Goal: Check status: Check status

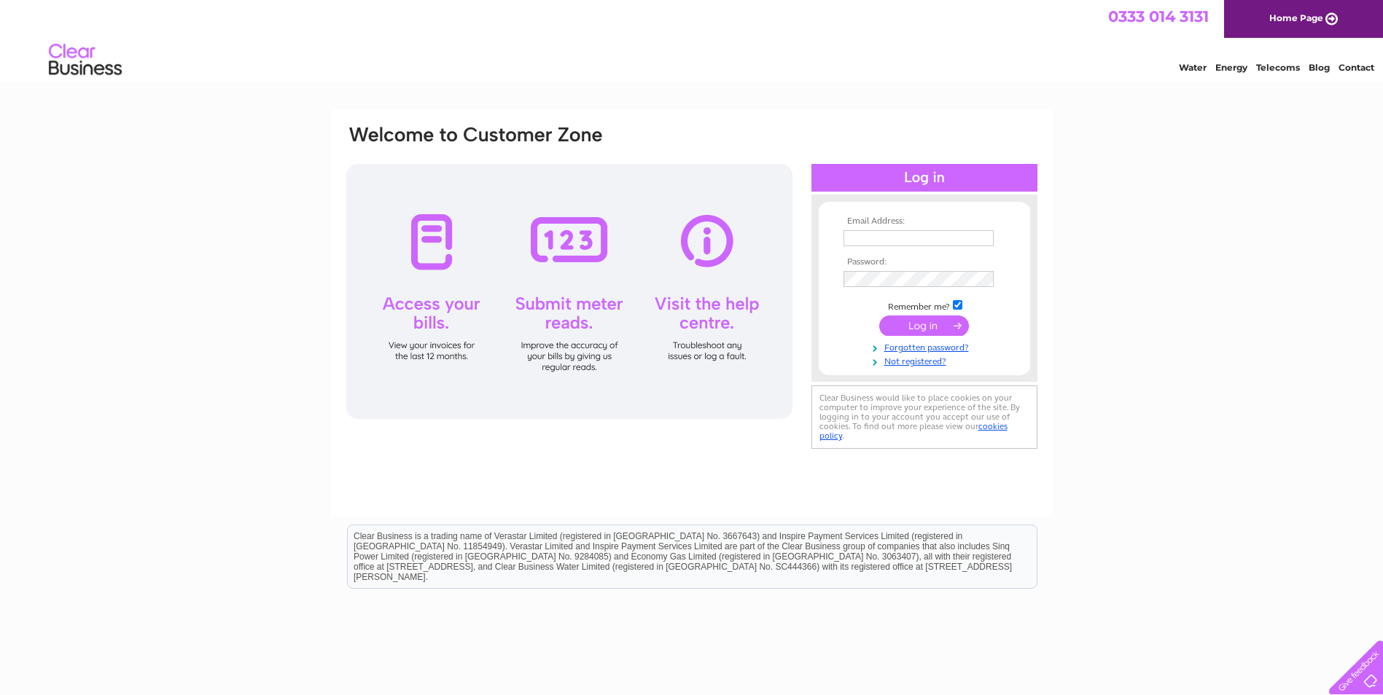
type input "accounts@lodgefarmbc.co.uk"
click at [908, 330] on input "submit" at bounding box center [924, 326] width 90 height 20
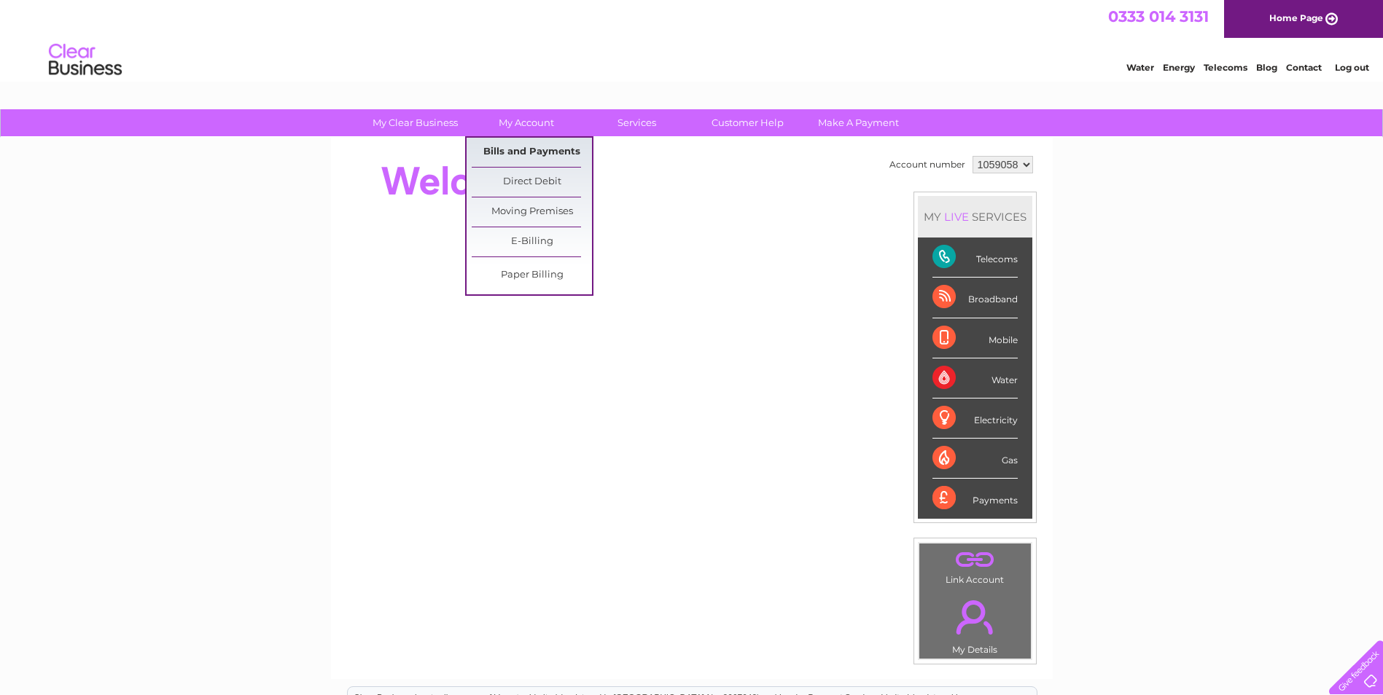
click at [525, 149] on link "Bills and Payments" at bounding box center [532, 152] width 120 height 29
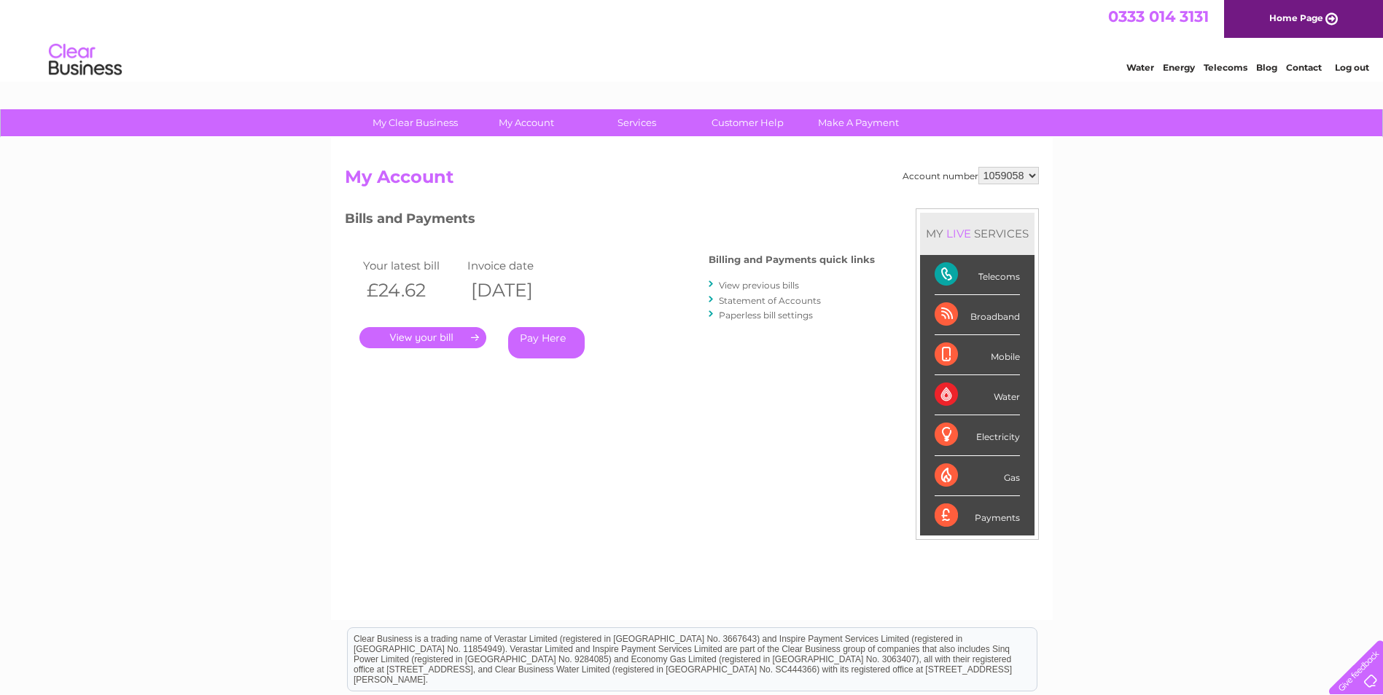
click at [451, 339] on link "." at bounding box center [422, 337] width 127 height 21
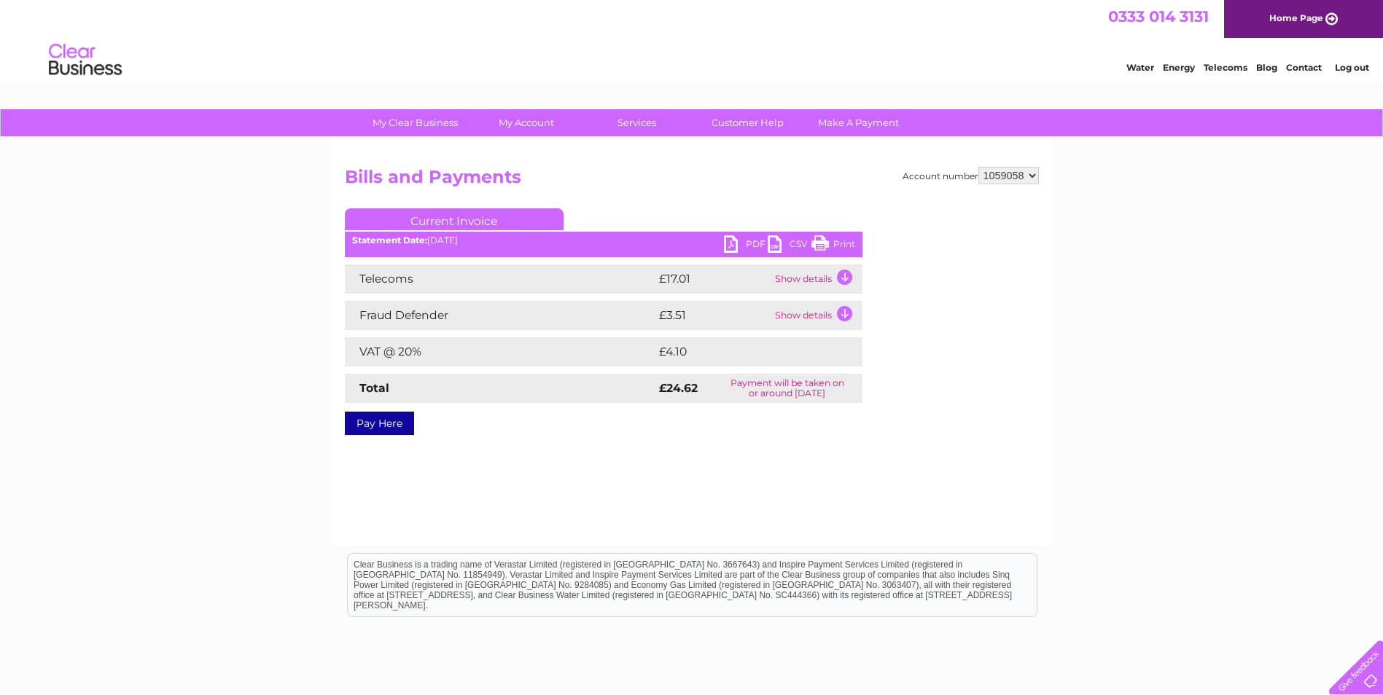
click at [750, 241] on link "PDF" at bounding box center [746, 245] width 44 height 21
